Goal: Task Accomplishment & Management: Use online tool/utility

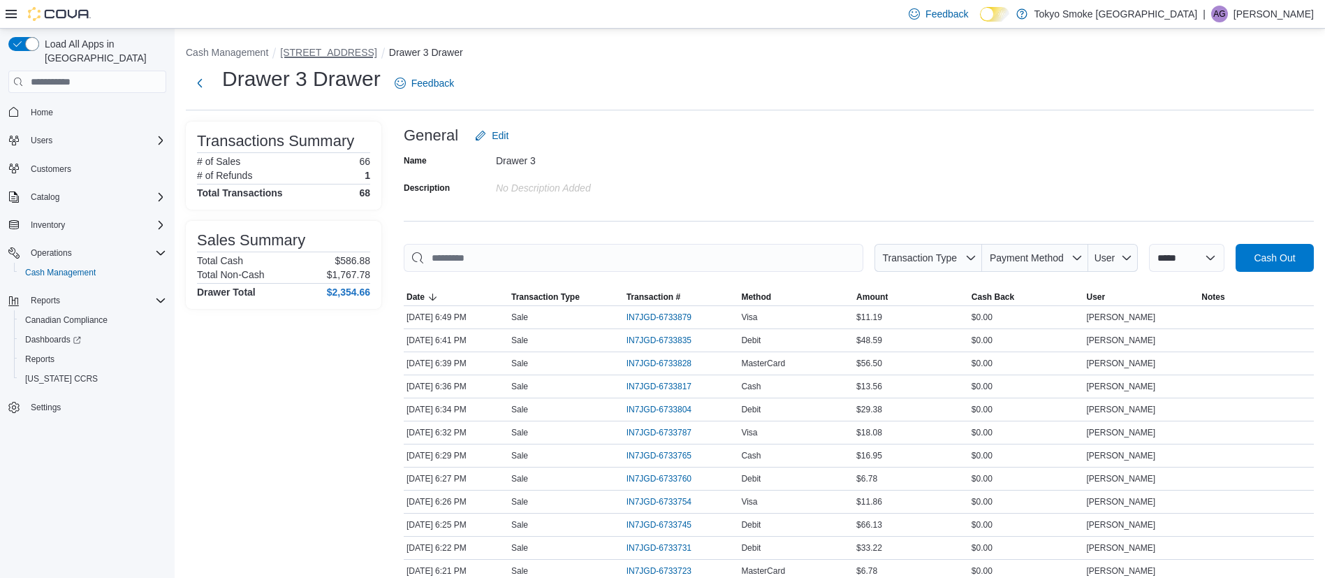
click at [318, 52] on button "[STREET_ADDRESS]" at bounding box center [328, 52] width 96 height 11
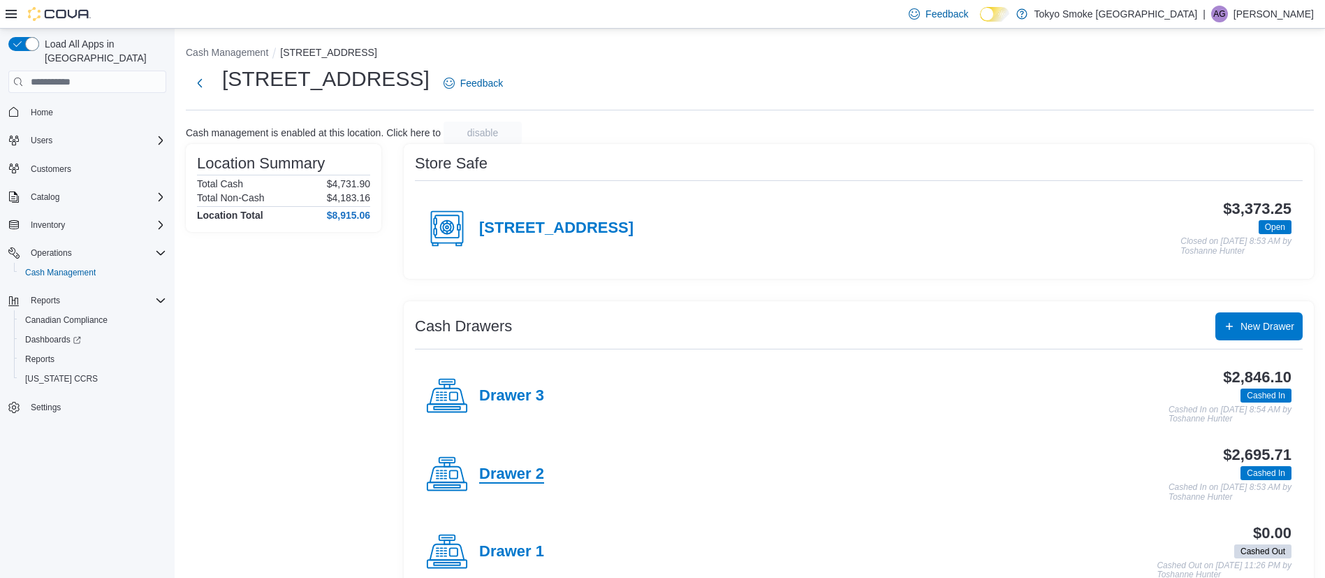
click at [518, 474] on h4 "Drawer 2" at bounding box center [511, 474] width 65 height 18
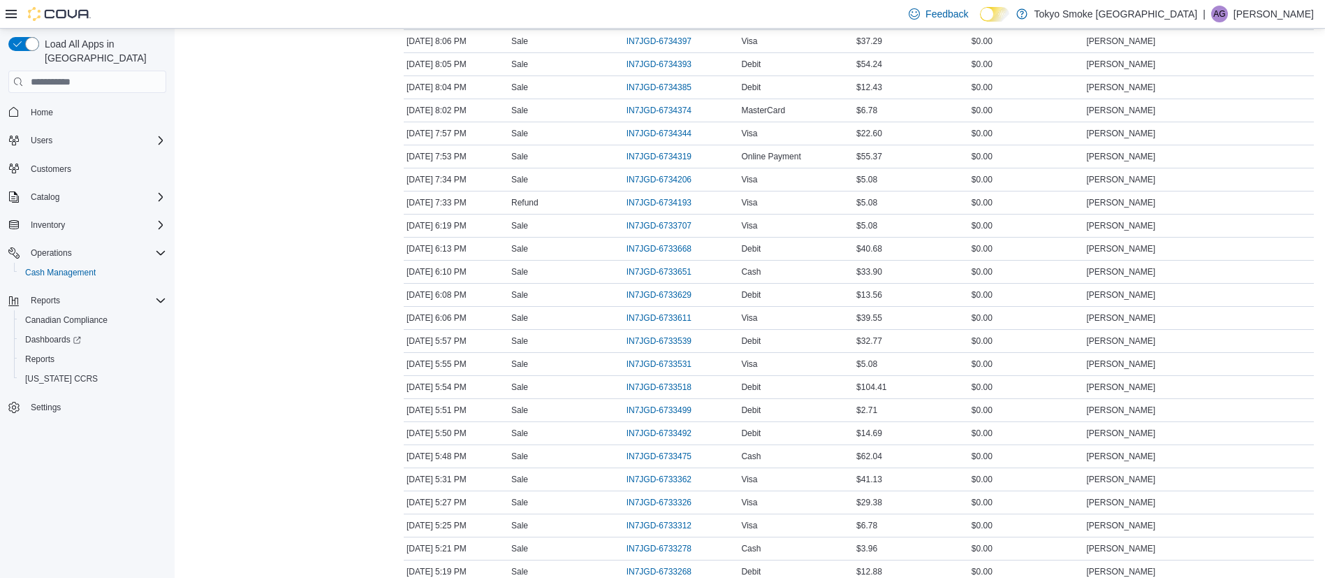
scroll to position [440, 0]
click at [680, 337] on span "IN7JGD-6733539" at bounding box center [659, 337] width 65 height 11
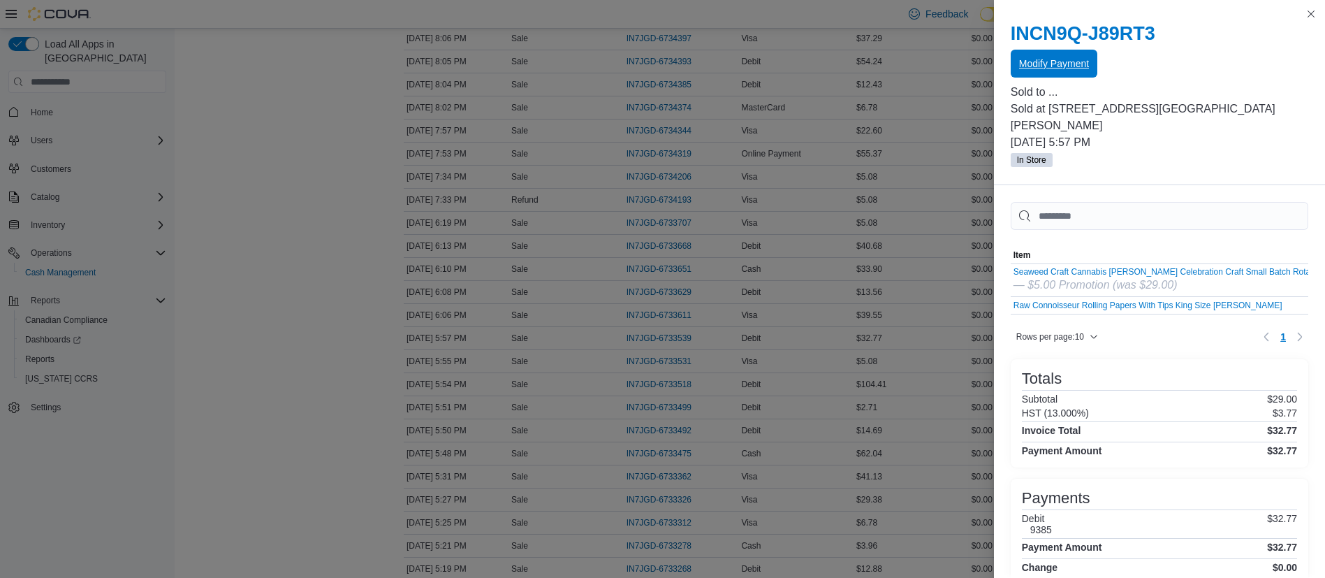
click at [1041, 59] on span "Modify Payment" at bounding box center [1054, 64] width 70 height 14
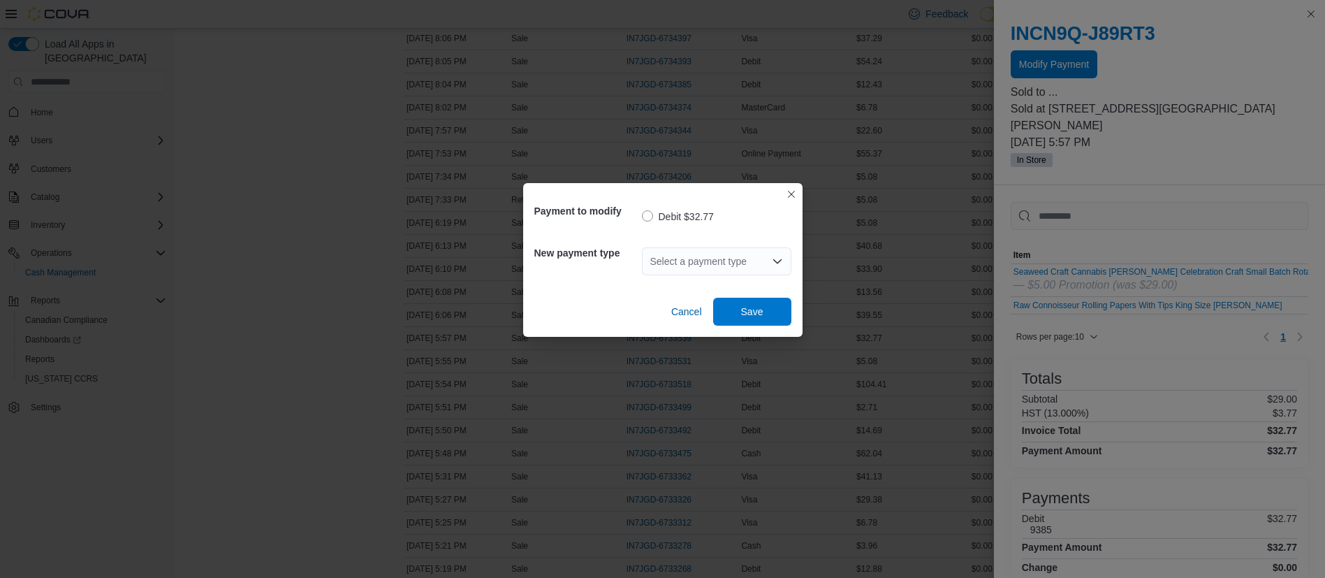
click at [703, 258] on div "Select a payment type" at bounding box center [716, 261] width 149 height 28
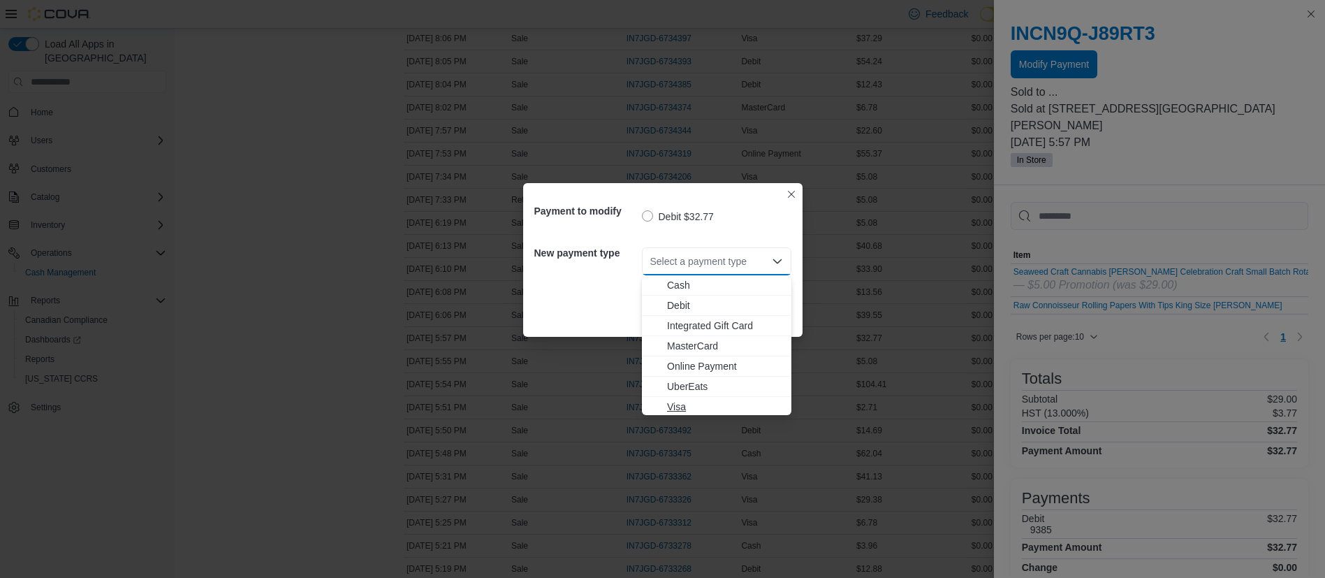
click at [735, 408] on span "Visa" at bounding box center [725, 407] width 116 height 14
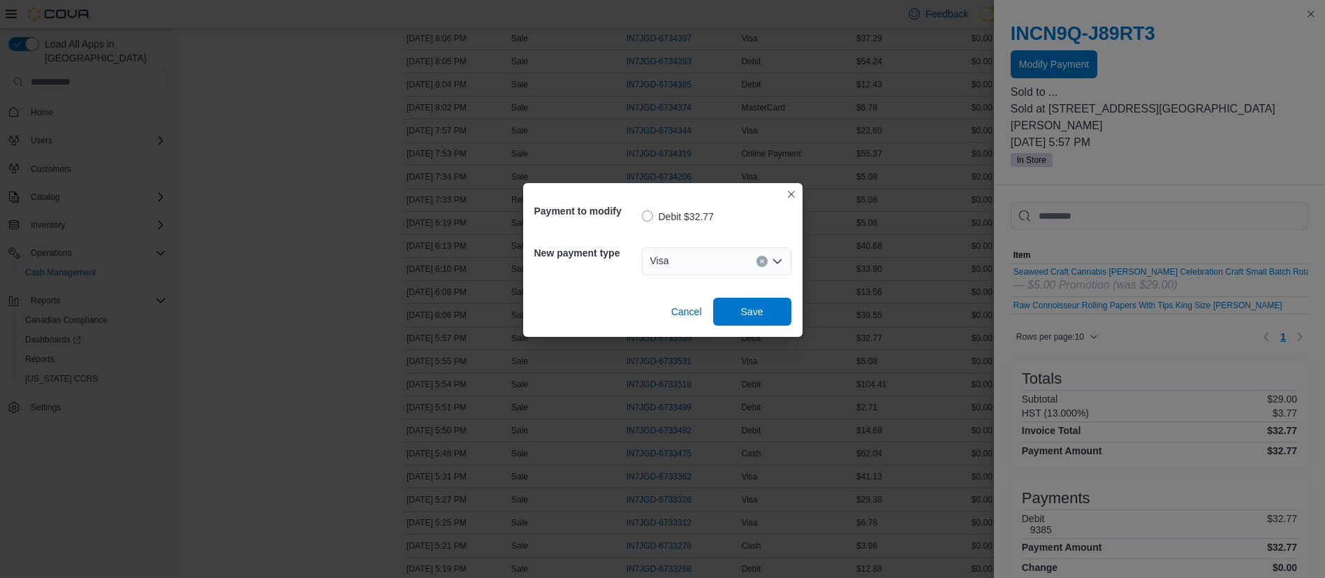
click at [740, 325] on div "Payment to modify Debit $32.77 New payment type Visa Combo box. Selected. Visa.…" at bounding box center [662, 260] width 279 height 154
click at [740, 325] on div "Payment to modify Debit $32.77 New payment type Visa Cancel Save" at bounding box center [662, 260] width 279 height 154
click at [738, 324] on span "Save" at bounding box center [751, 311] width 61 height 28
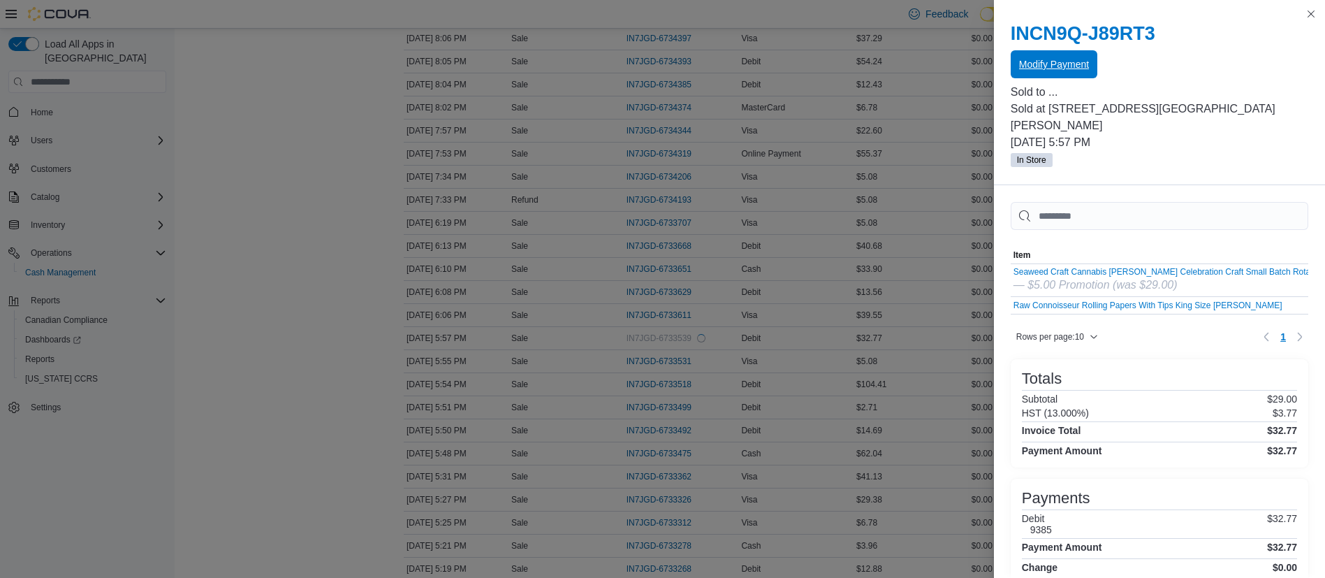
scroll to position [0, 0]
